Goal: Information Seeking & Learning: Check status

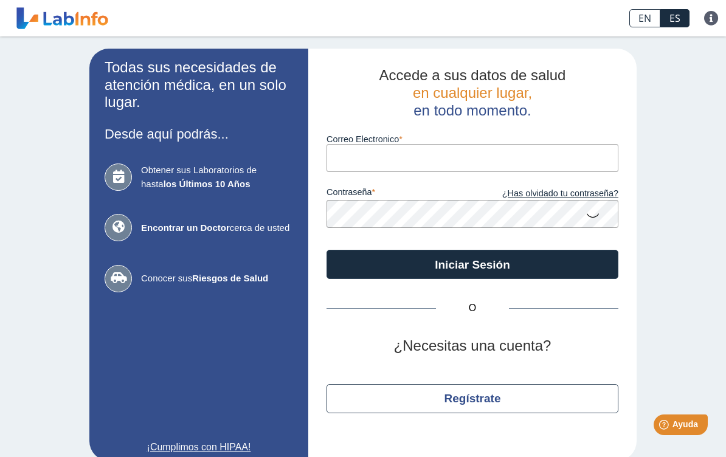
click at [460, 161] on input "Correo Electronico" at bounding box center [473, 157] width 292 height 27
type input "[EMAIL_ADDRESS][DOMAIN_NAME]"
click at [473, 265] on button "Iniciar Sesión" at bounding box center [473, 264] width 292 height 29
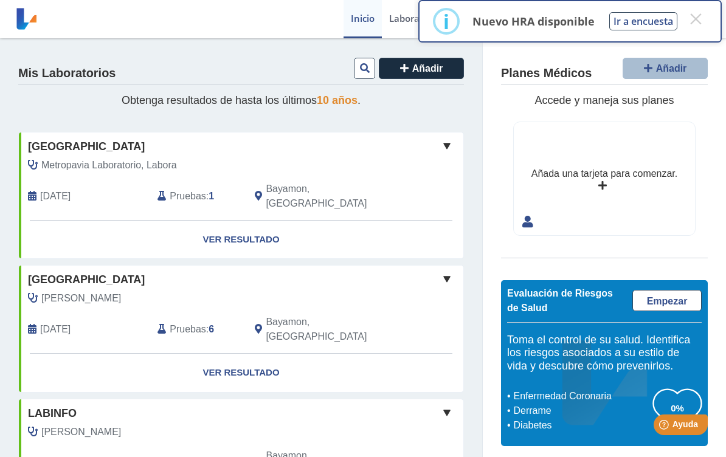
click at [697, 19] on button "×" at bounding box center [696, 19] width 22 height 22
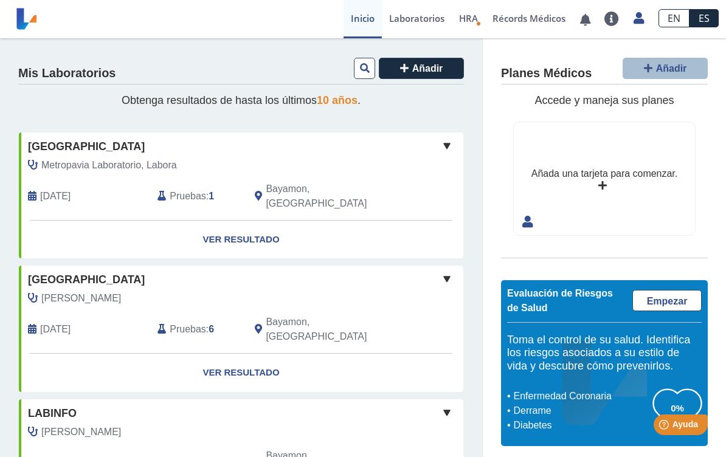
click at [703, 24] on link "ES" at bounding box center [704, 18] width 29 height 18
click at [426, 26] on link "Laboratorios" at bounding box center [417, 19] width 70 height 38
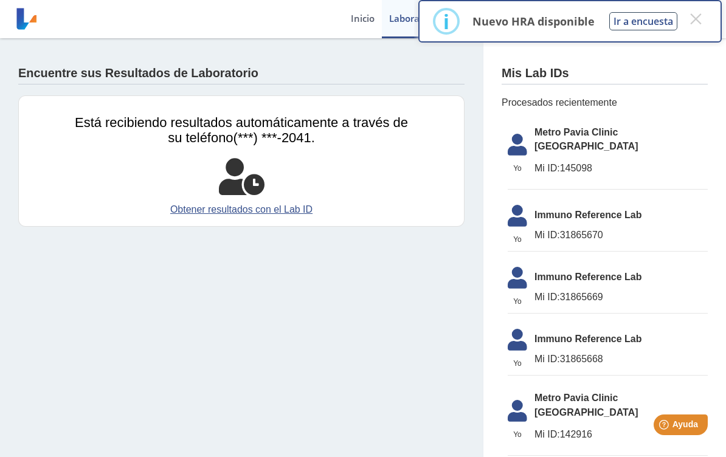
click at [247, 169] on icon at bounding box center [242, 177] width 46 height 36
click at [570, 138] on span "Metro Pavia Clinic [GEOGRAPHIC_DATA]" at bounding box center [621, 139] width 173 height 29
click at [525, 144] on icon at bounding box center [518, 148] width 34 height 29
click at [607, 139] on span "Metro Pavia Clinic [GEOGRAPHIC_DATA]" at bounding box center [621, 139] width 173 height 29
click at [613, 161] on span "Mi ID: 145098" at bounding box center [621, 168] width 173 height 15
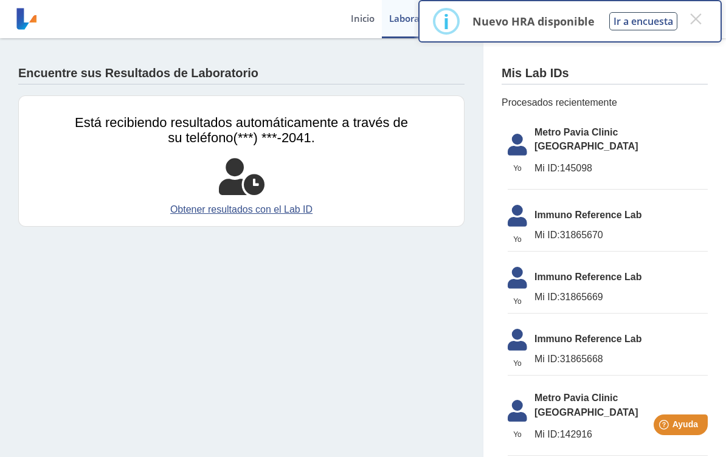
click at [704, 21] on button "×" at bounding box center [696, 19] width 22 height 22
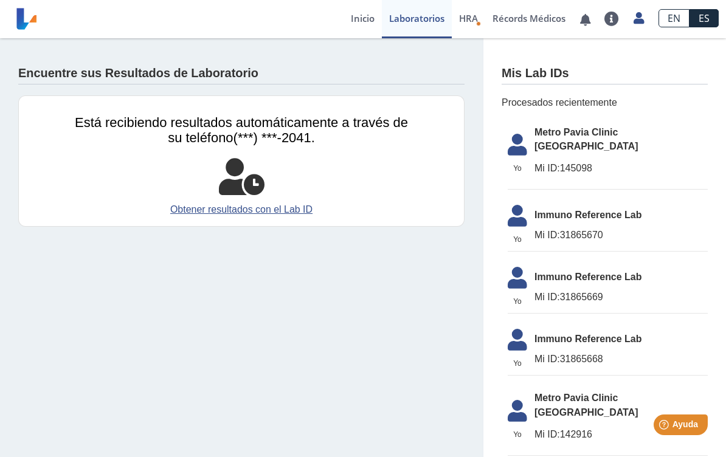
click at [472, 21] on span "HRA" at bounding box center [468, 18] width 19 height 12
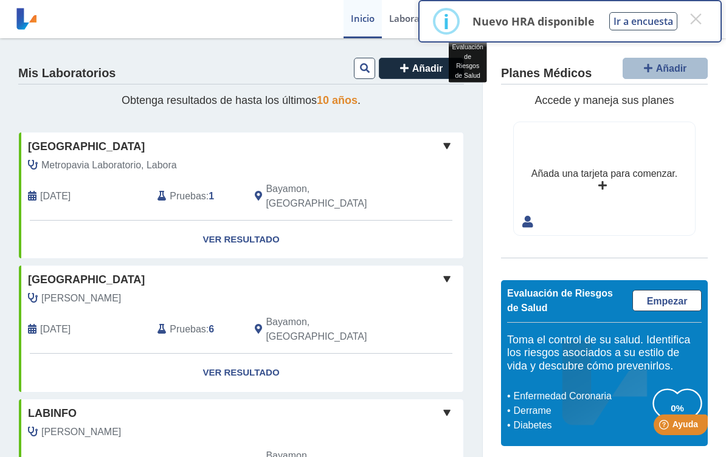
click at [339, 102] on span "10 años" at bounding box center [337, 100] width 41 height 12
click at [418, 71] on span "Añadir" at bounding box center [427, 68] width 31 height 10
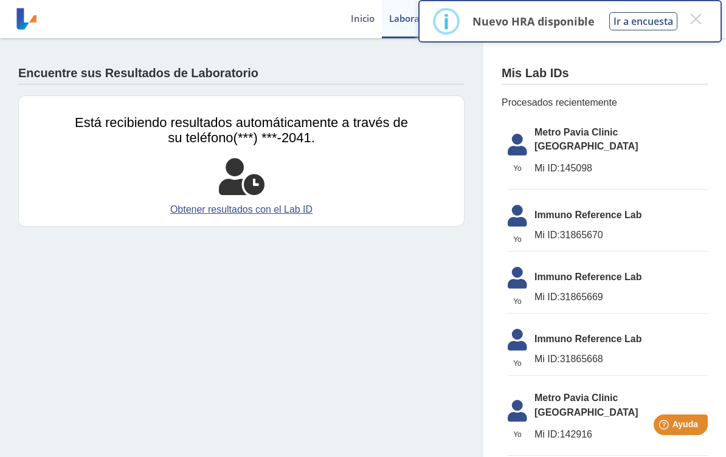
click at [699, 19] on button "×" at bounding box center [696, 19] width 22 height 22
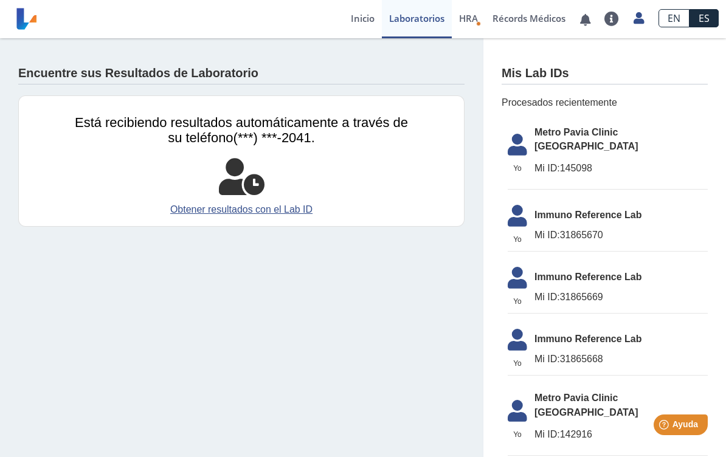
click at [360, 24] on link "Inicio" at bounding box center [363, 19] width 38 height 38
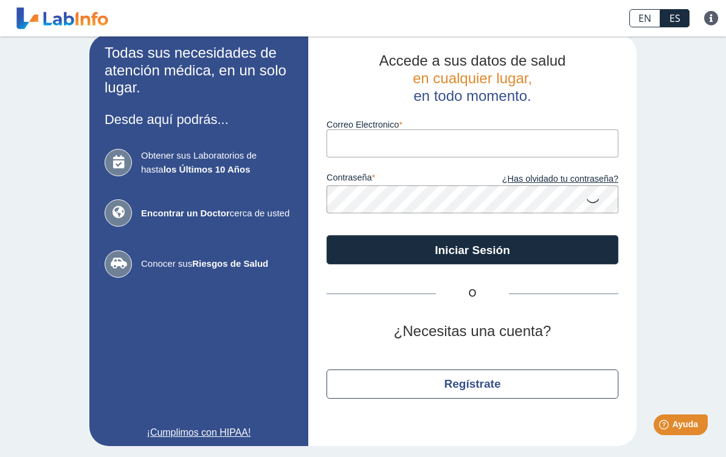
scroll to position [14, 0]
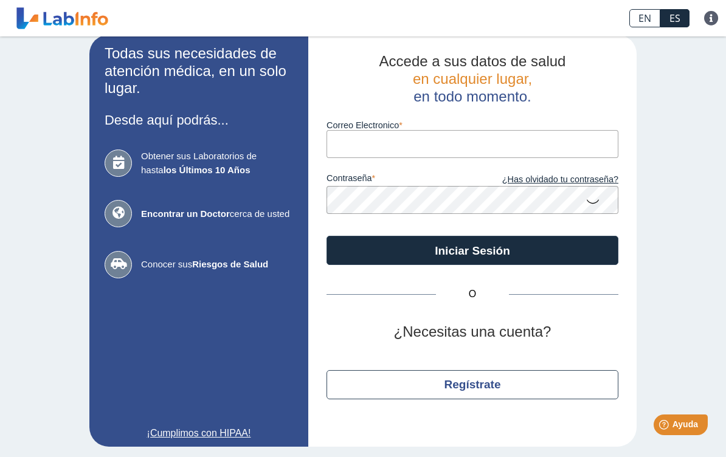
click at [242, 164] on span "Obtener sus Laboratorios de hasta los Últimos 10 Años" at bounding box center [217, 163] width 152 height 27
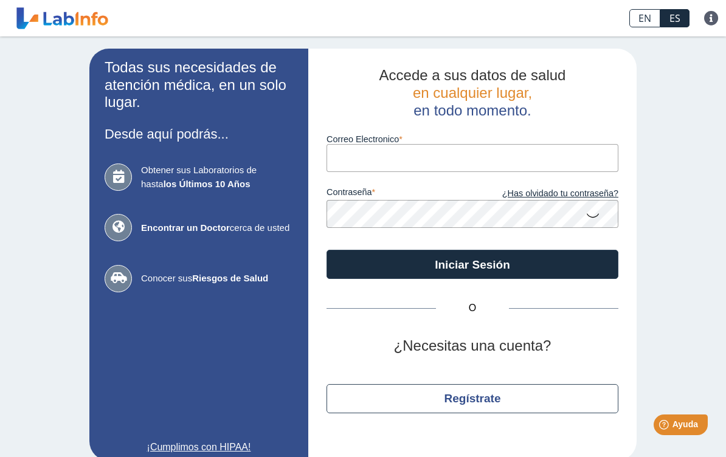
scroll to position [0, 0]
type input "[EMAIL_ADDRESS][DOMAIN_NAME]"
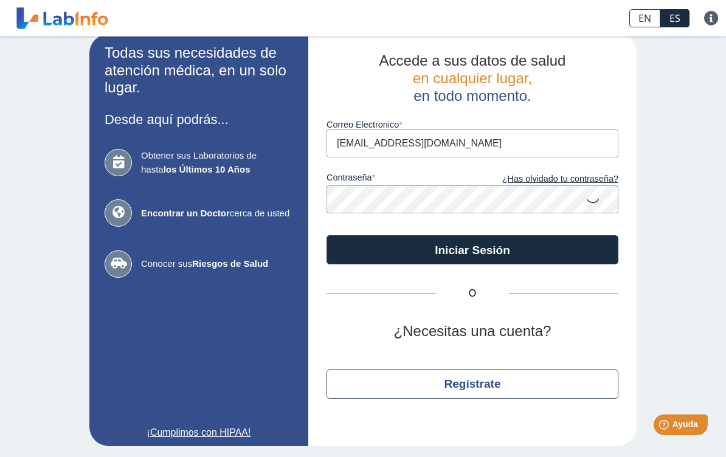
scroll to position [14, 0]
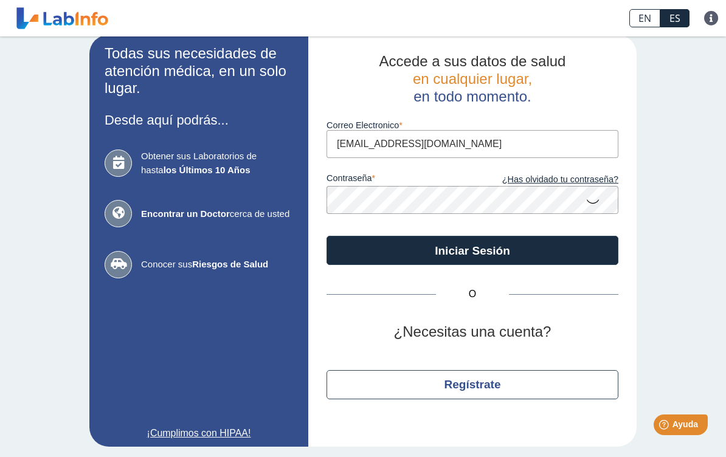
click at [488, 250] on button "Iniciar Sesión" at bounding box center [473, 250] width 292 height 29
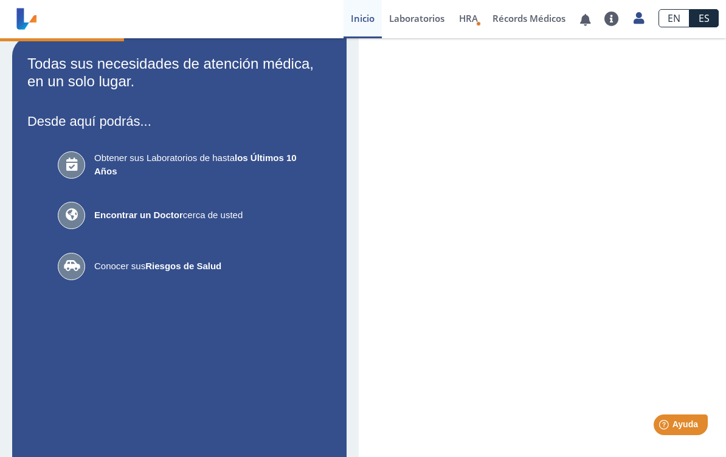
scroll to position [1, 0]
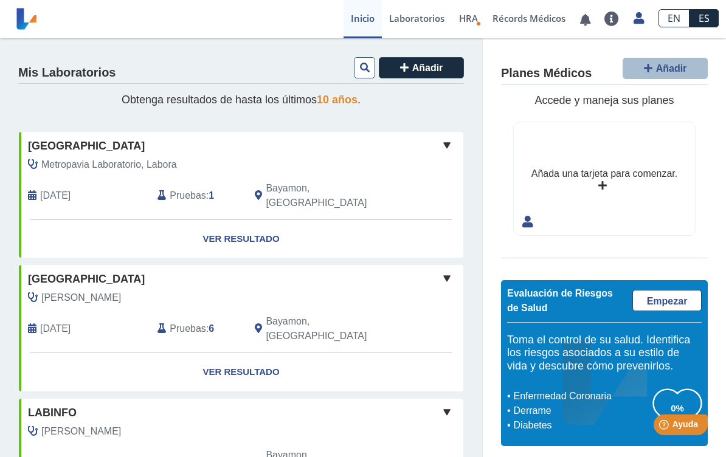
click at [450, 140] on span at bounding box center [447, 145] width 15 height 15
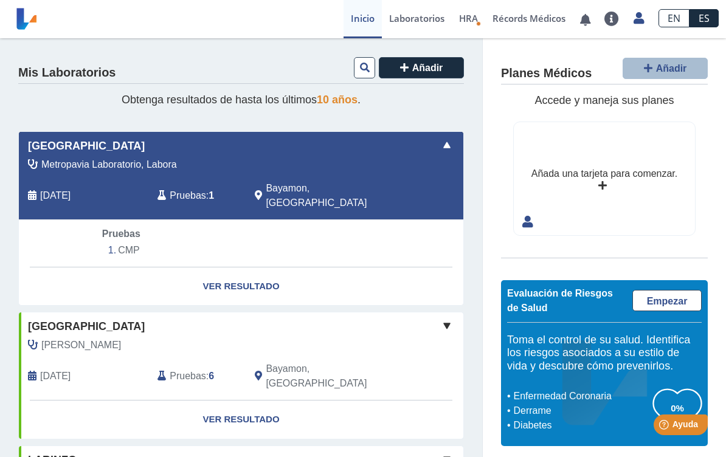
click at [423, 24] on link "Laboratorios" at bounding box center [417, 19] width 70 height 38
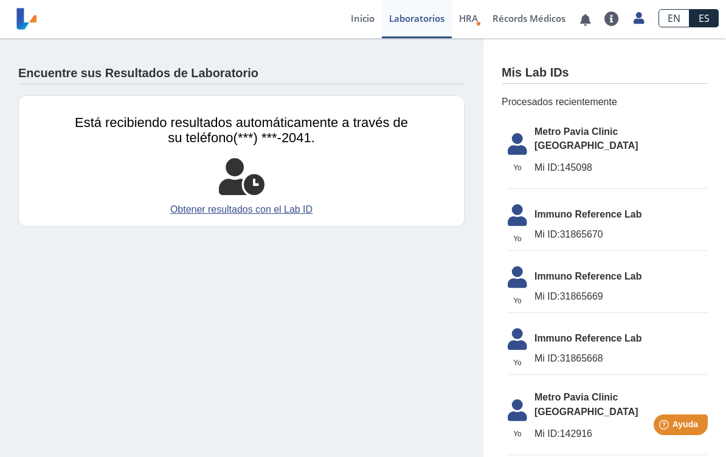
click at [435, 56] on link "Lab List" at bounding box center [427, 56] width 91 height 36
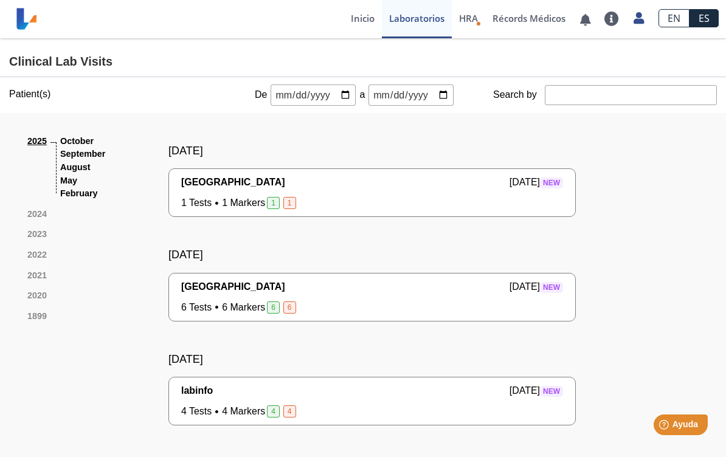
click at [82, 140] on li "October" at bounding box center [82, 141] width 45 height 13
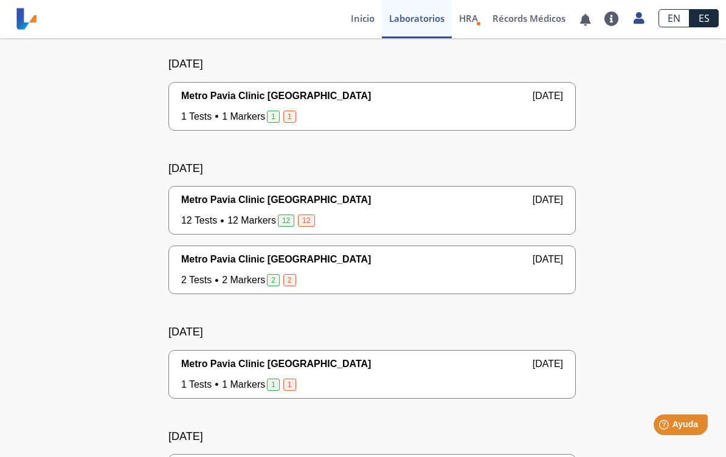
click at [403, 92] on div "Metro Pavia Clinic [GEOGRAPHIC_DATA] [DATE] 1 Tests 1 Markers 1 [DEMOGRAPHIC_DA…" at bounding box center [372, 106] width 382 height 35
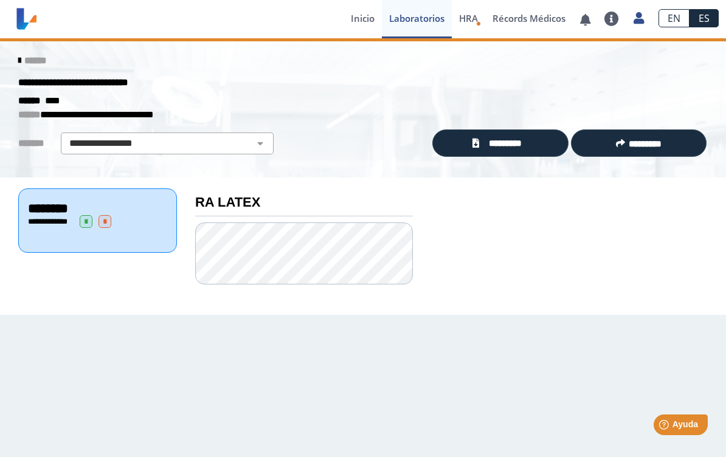
scroll to position [1, 0]
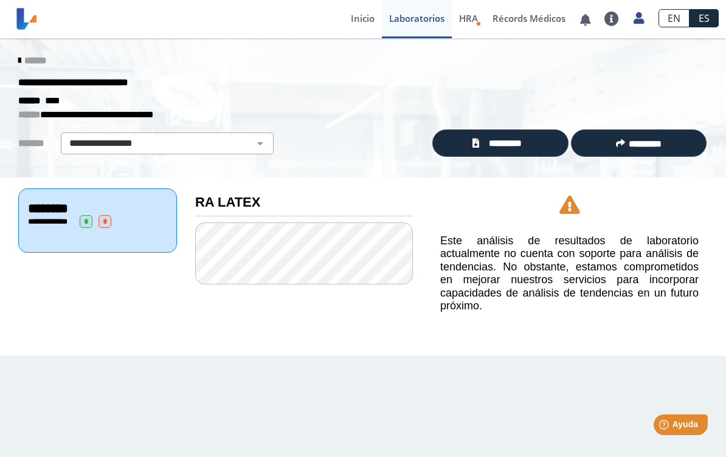
click at [505, 142] on span "*********" at bounding box center [505, 143] width 45 height 13
